Goal: Navigation & Orientation: Find specific page/section

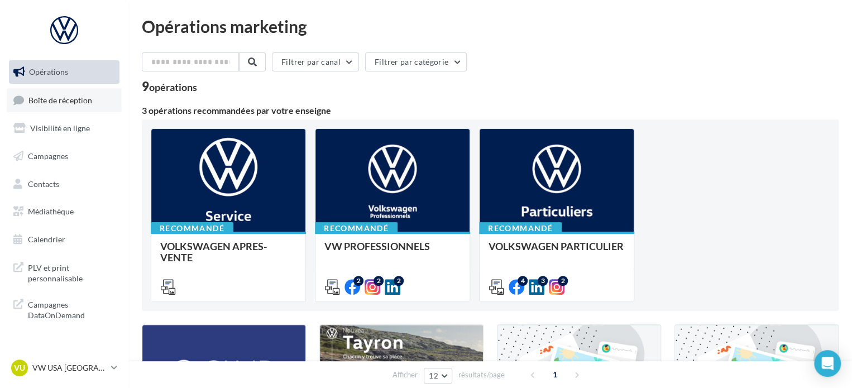
click at [68, 93] on link "Boîte de réception" at bounding box center [64, 100] width 115 height 24
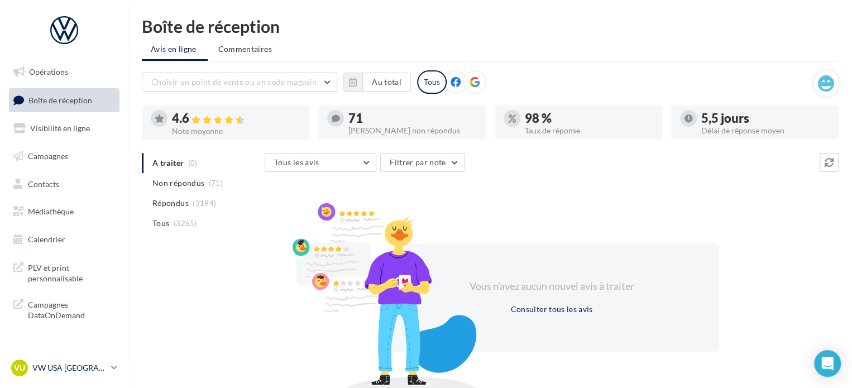
click at [102, 367] on p "VW USA [GEOGRAPHIC_DATA]" at bounding box center [69, 367] width 74 height 11
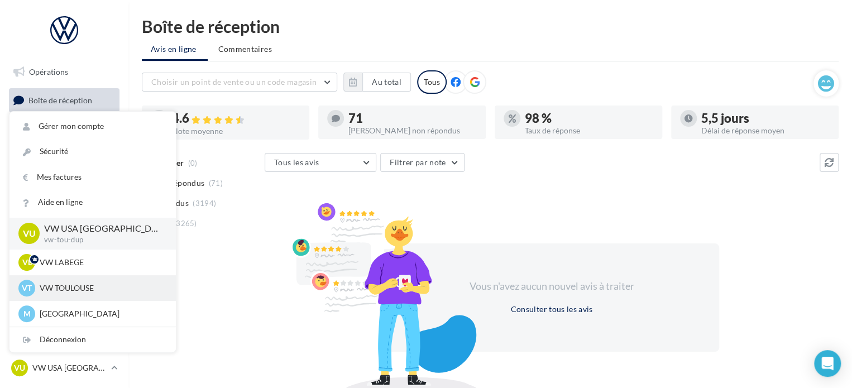
click at [90, 292] on p "VW TOULOUSE" at bounding box center [101, 288] width 123 height 11
